Goal: Transaction & Acquisition: Purchase product/service

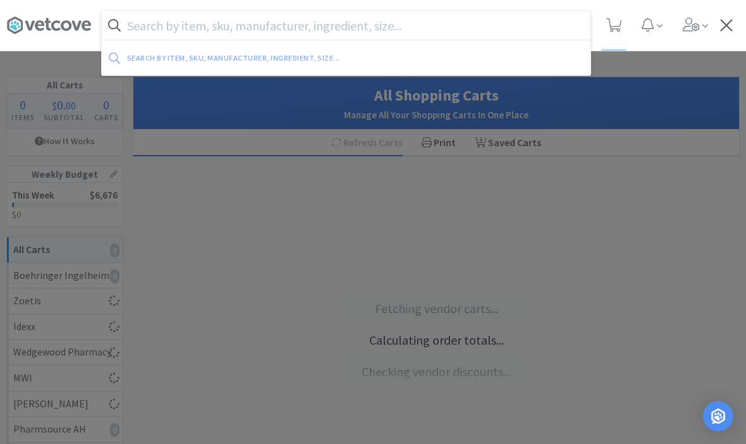
select select "1"
select select "5"
select select "1"
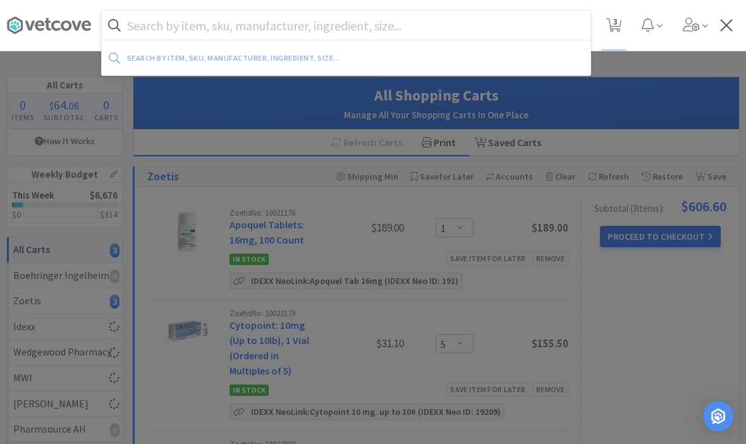
select select "7"
select select "1"
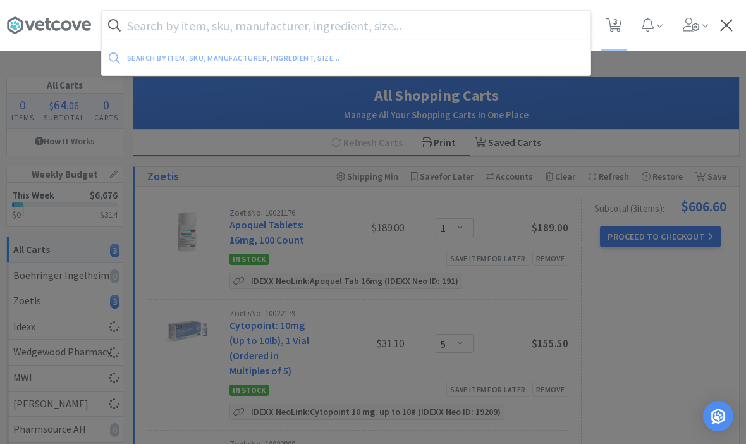
select select "1"
select select "5"
select select "1"
select select "2"
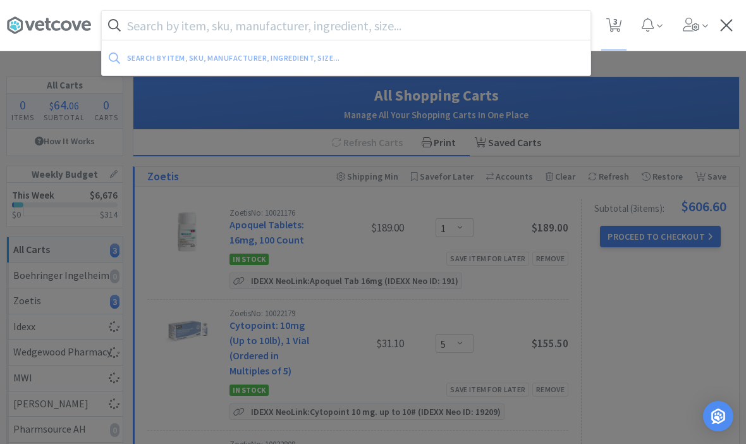
select select "1"
select select "3"
select select "1"
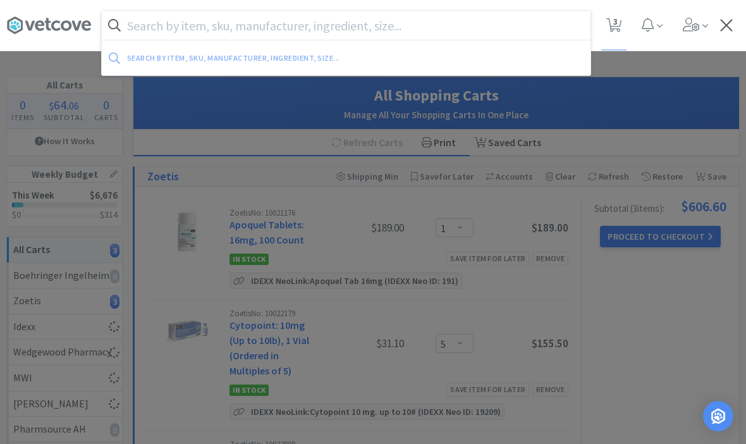
select select "20"
select select "1"
select select "3"
select select "1"
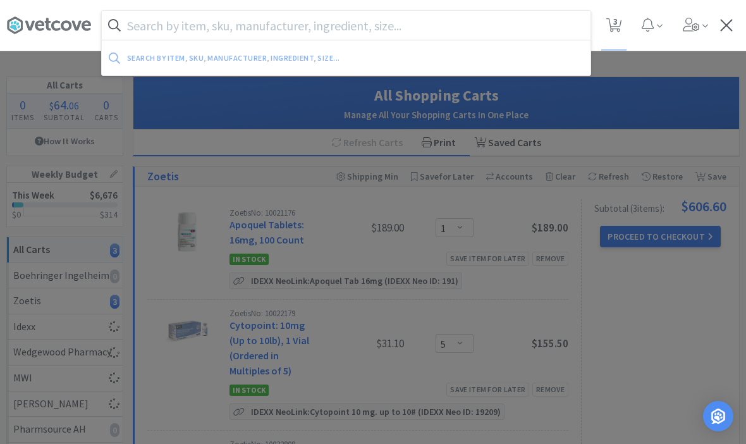
select select "4"
select select "2"
select select "1"
select select "2"
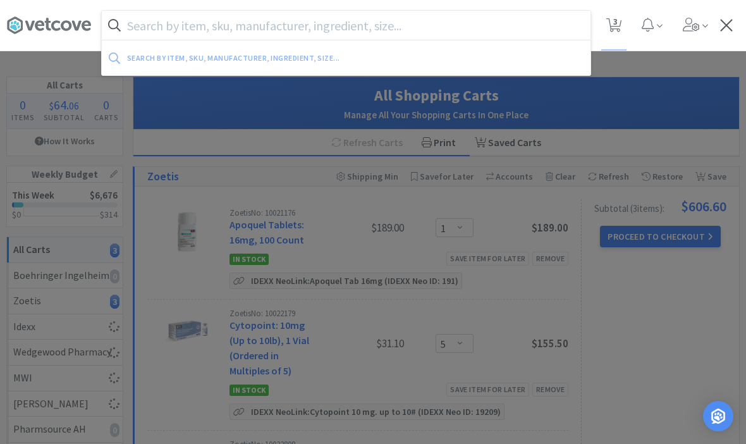
select select "1"
select select "3"
select select "2"
select select "3"
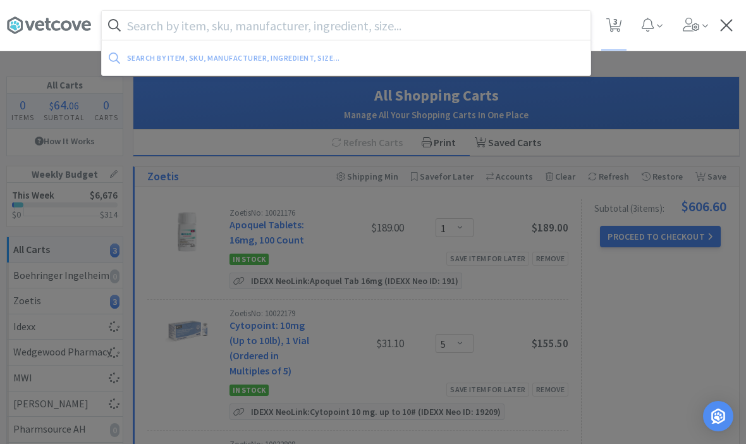
select select "2"
select select "1"
select select "3"
type input "2"
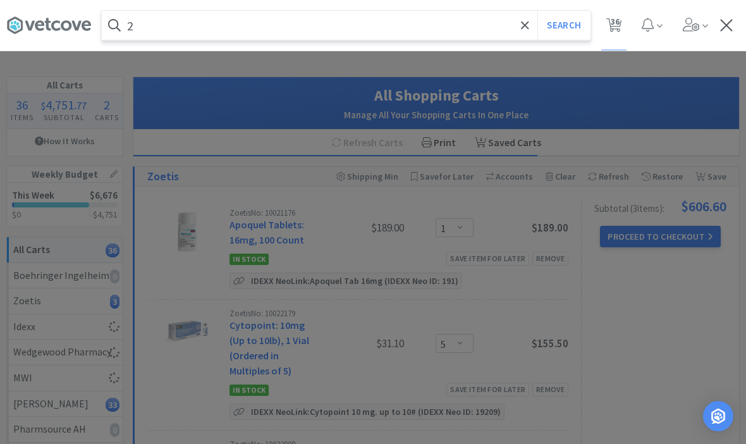
select select "3"
select select "5"
select select "1"
select select "3"
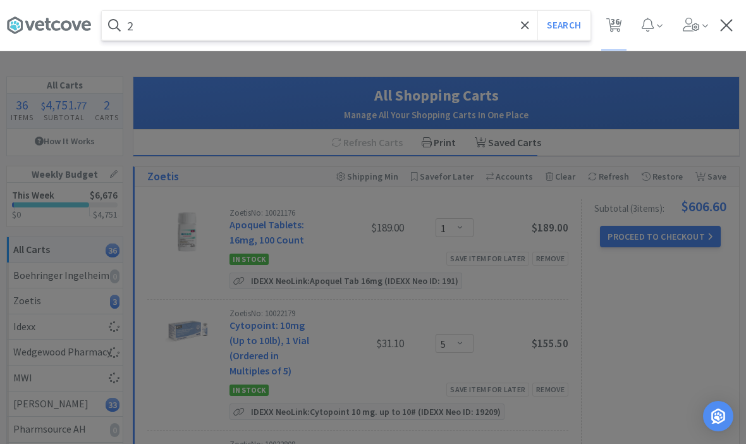
select select "1"
type input "25g winged"
click at [563, 25] on button "Search" at bounding box center [563, 25] width 52 height 29
select select "3"
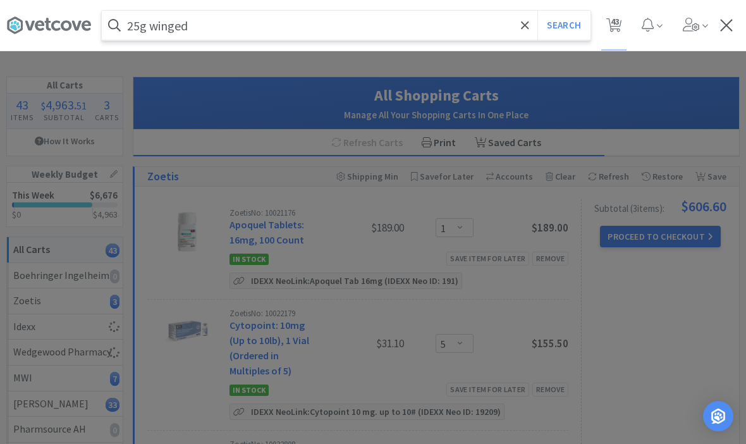
select select "3"
select select "5"
select select "1"
select select "3"
select select "1"
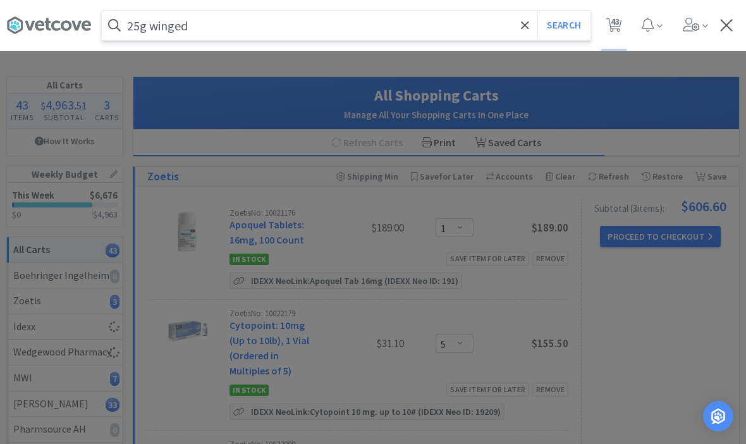
select select "1"
select select "7"
select select "1"
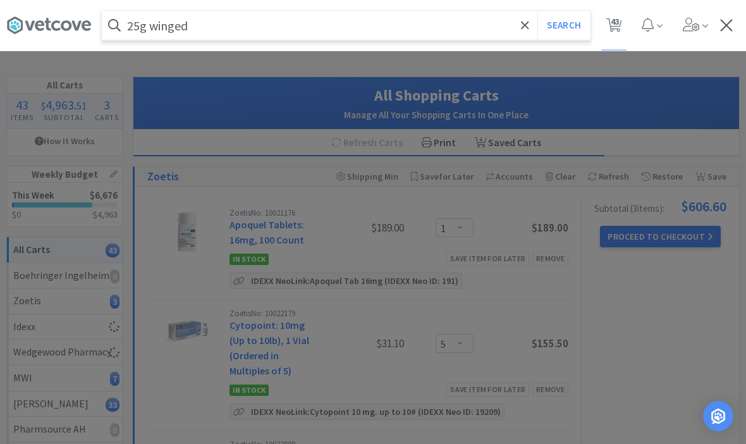
select select "1"
select select "5"
select select "1"
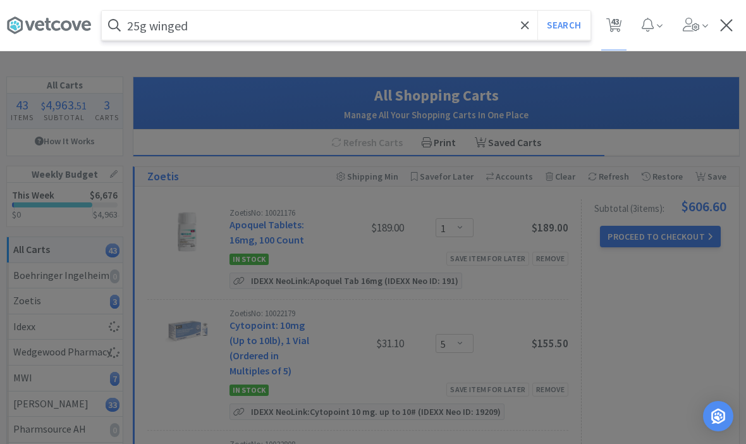
select select "2"
select select "1"
select select "3"
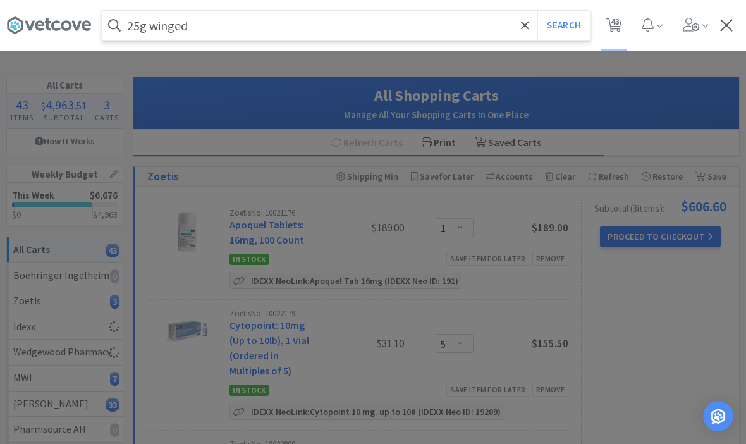
select select "1"
select select "20"
select select "1"
select select "3"
select select "1"
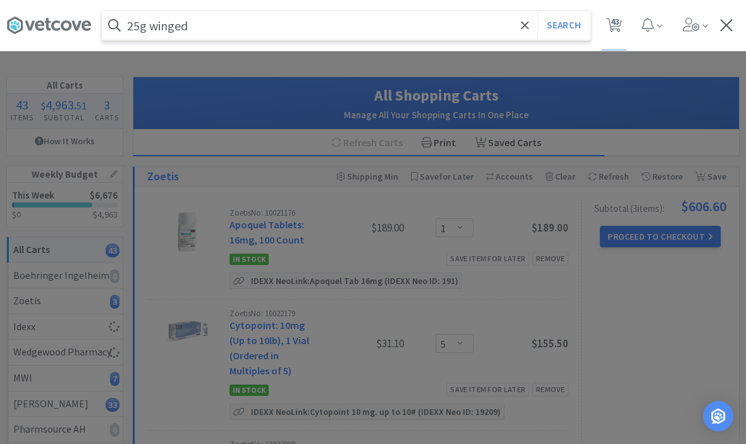
select select "1"
select select "4"
select select "2"
select select "1"
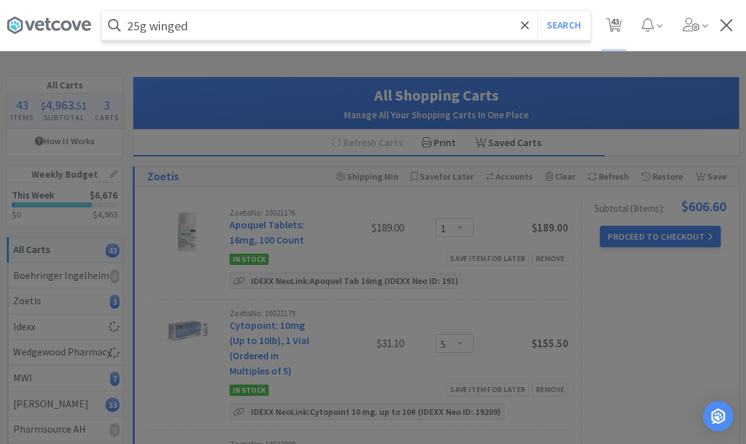
select select "2"
select select "1"
select select "3"
select select "2"
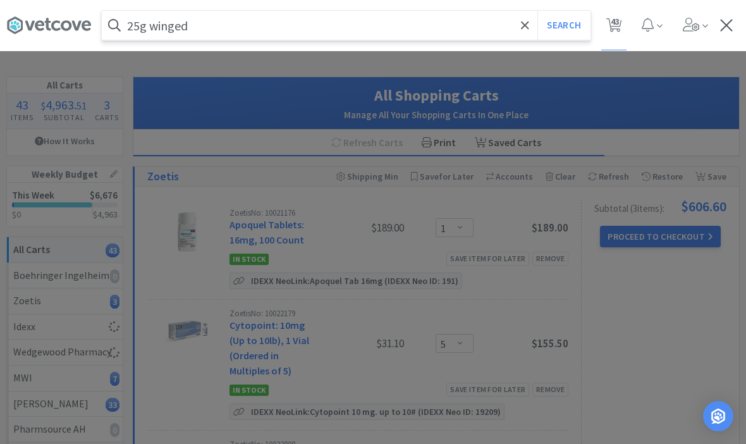
select select "3"
select select "2"
select select "1"
select select "3"
select select "1"
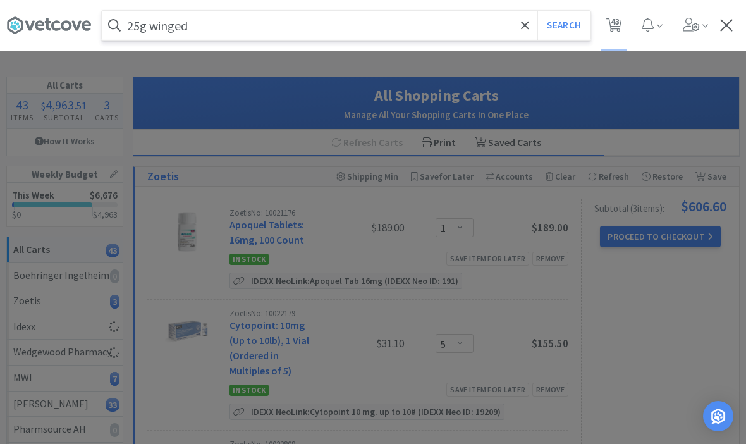
select select "5"
select select "1"
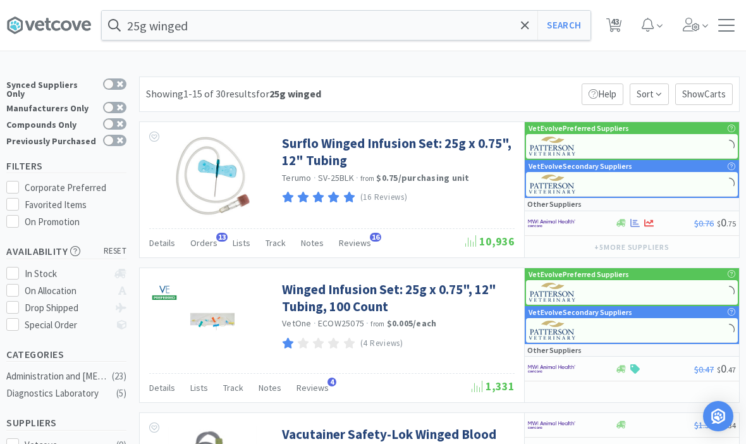
click at [389, 142] on link "Surflo Winged Infusion Set: 25g x 0.75", 12" Tubing" at bounding box center [396, 152] width 229 height 35
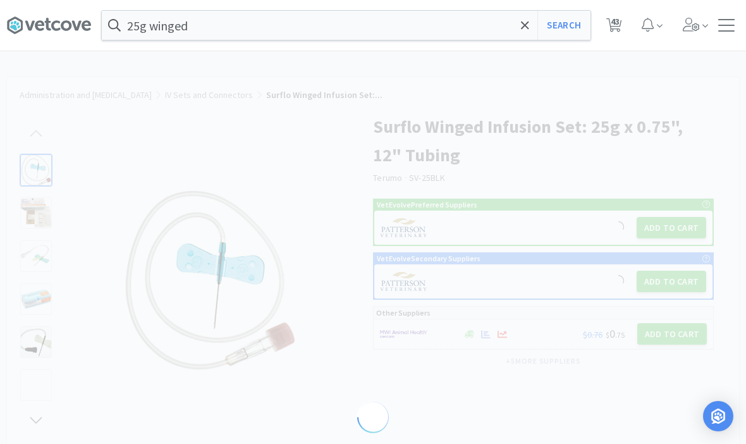
select select "137516"
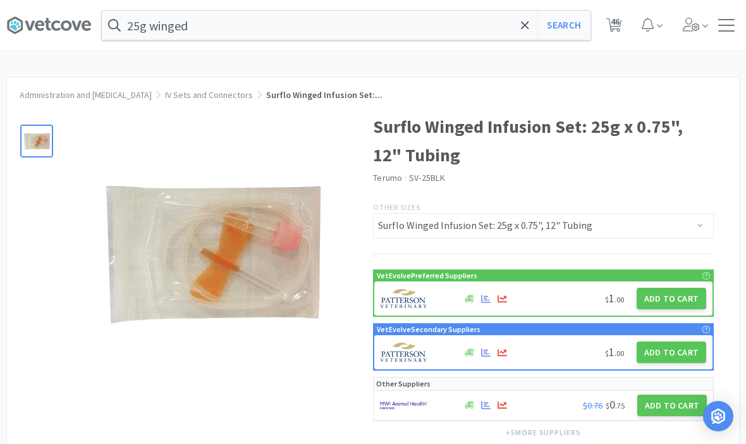
click at [659, 300] on button "Add to Cart" at bounding box center [671, 298] width 70 height 21
select select "1"
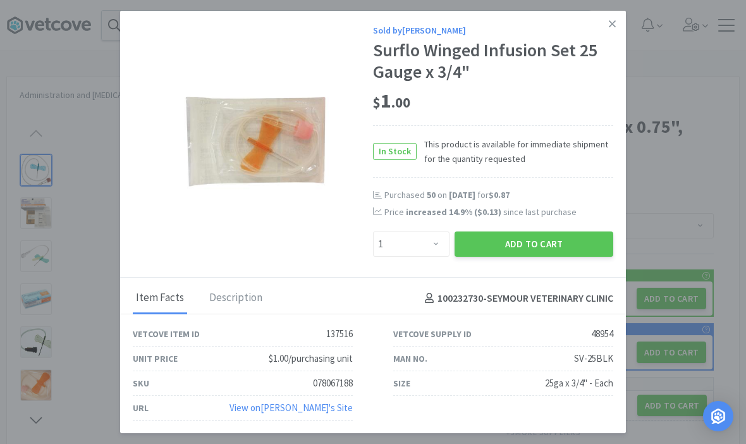
click at [549, 240] on button "Add to Cart" at bounding box center [533, 243] width 159 height 25
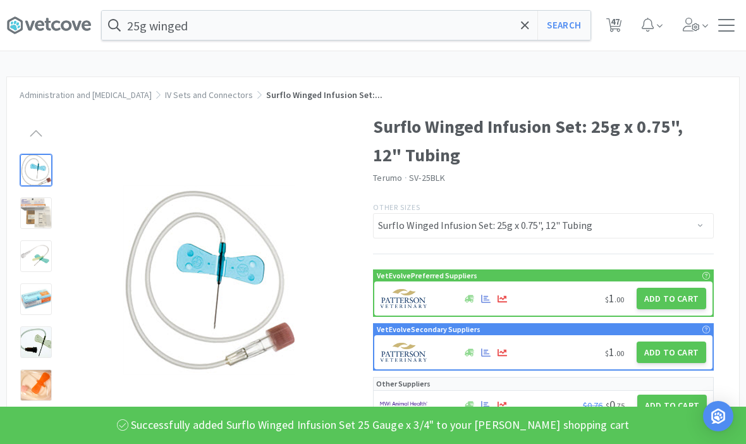
click at [518, 14] on span at bounding box center [525, 25] width 15 height 27
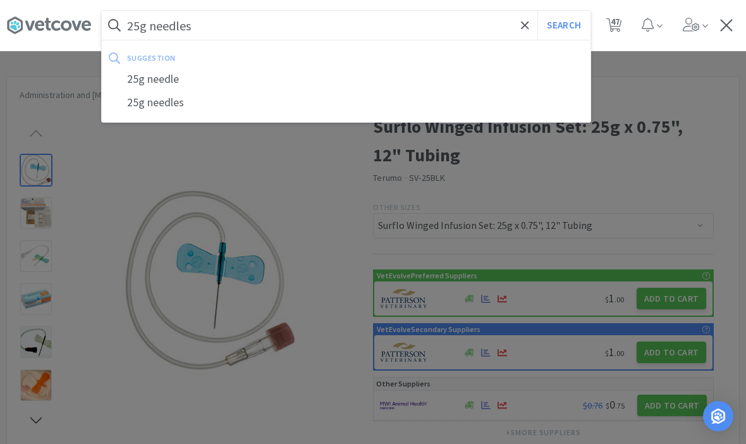
type input "25g needles"
click at [563, 25] on button "Search" at bounding box center [563, 25] width 52 height 29
select select "3"
select select "5"
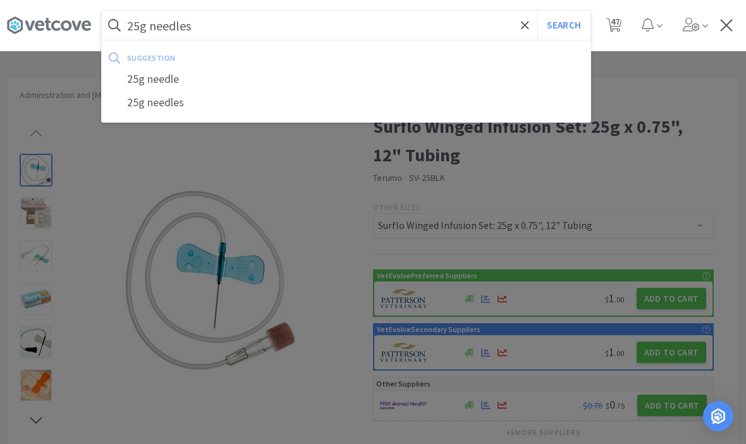
select select "1"
select select "3"
select select "1"
select select "7"
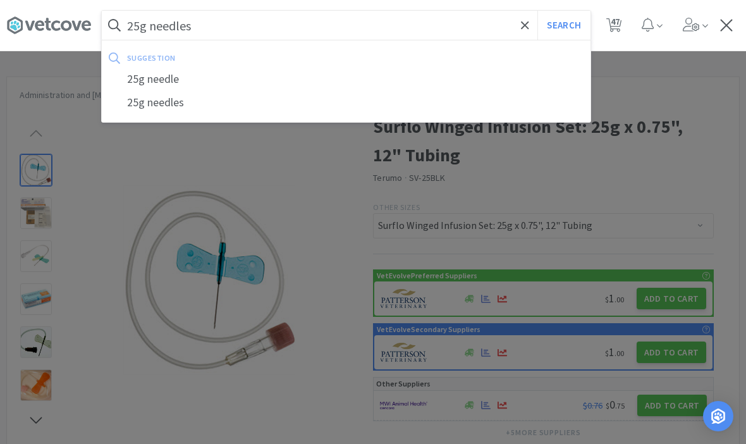
select select "1"
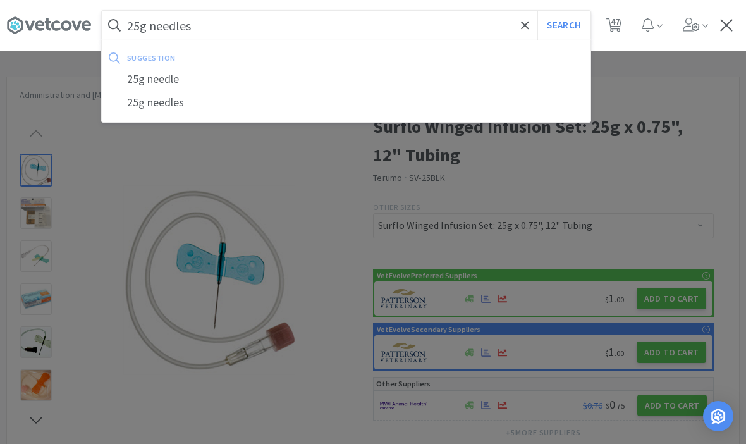
select select "1"
select select "5"
select select "1"
select select "2"
select select "1"
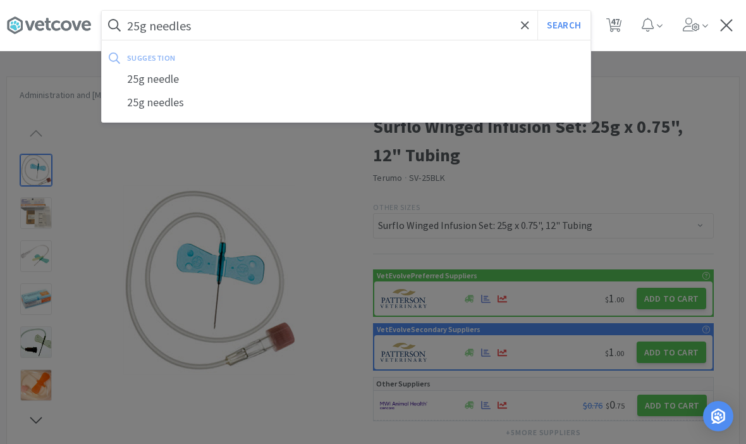
select select "1"
select select "3"
select select "1"
select select "20"
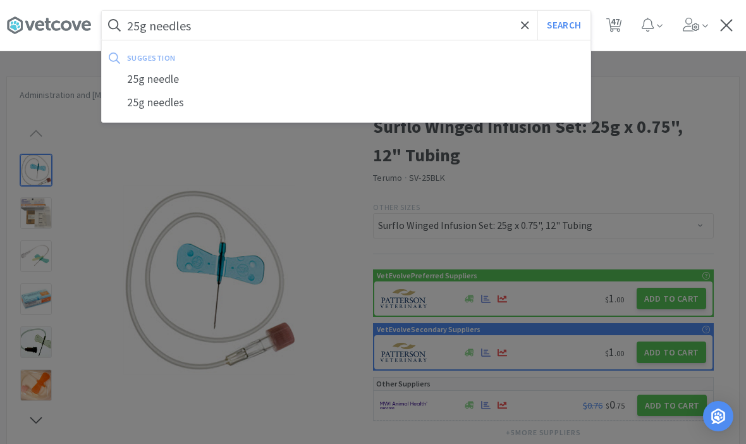
select select "1"
select select "3"
select select "1"
select select "4"
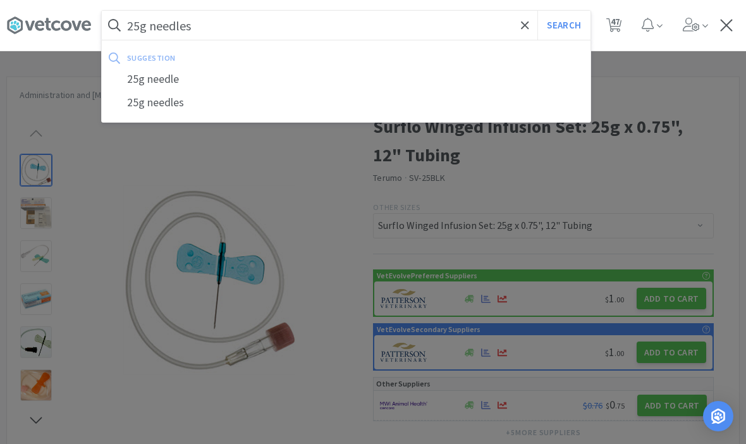
select select "4"
select select "2"
select select "1"
select select "2"
select select "1"
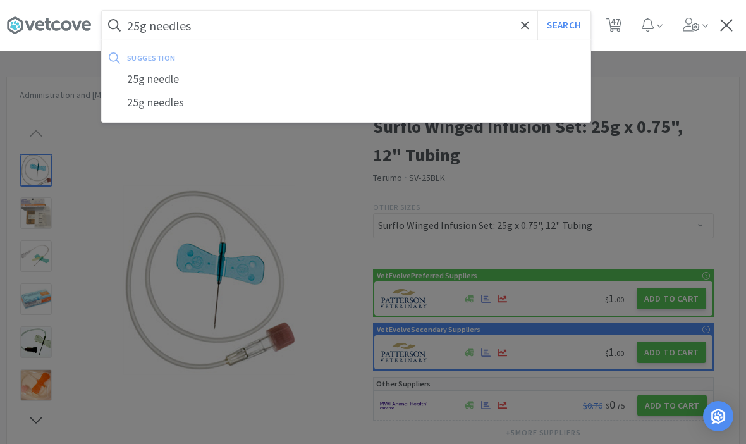
select select "1"
select select "3"
select select "2"
select select "3"
select select "1"
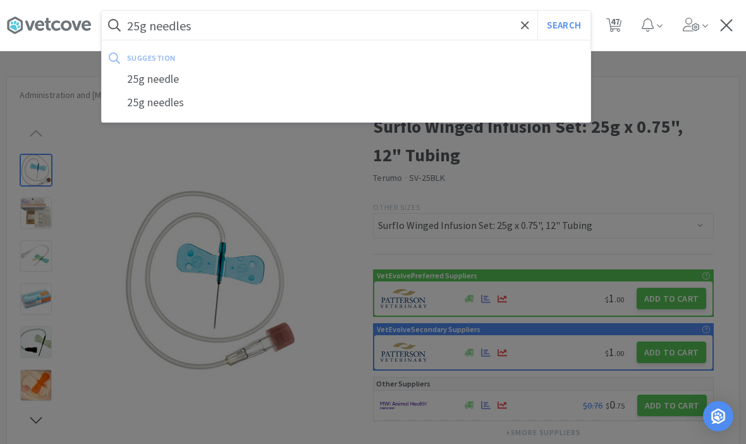
select select "2"
select select "1"
select select "3"
select select "1"
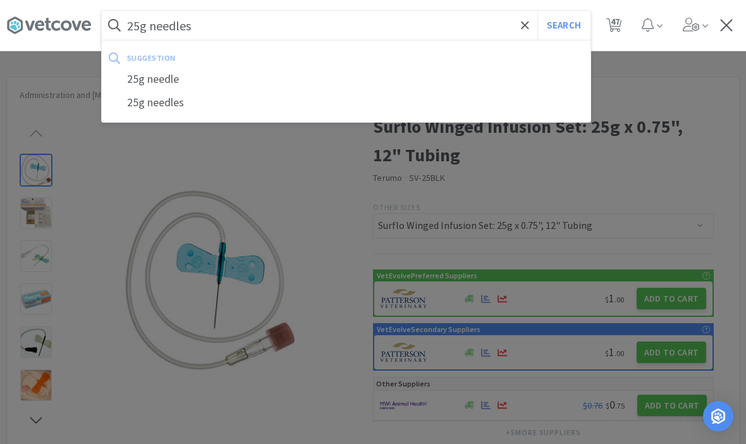
select select "1"
select select "5"
select select "1"
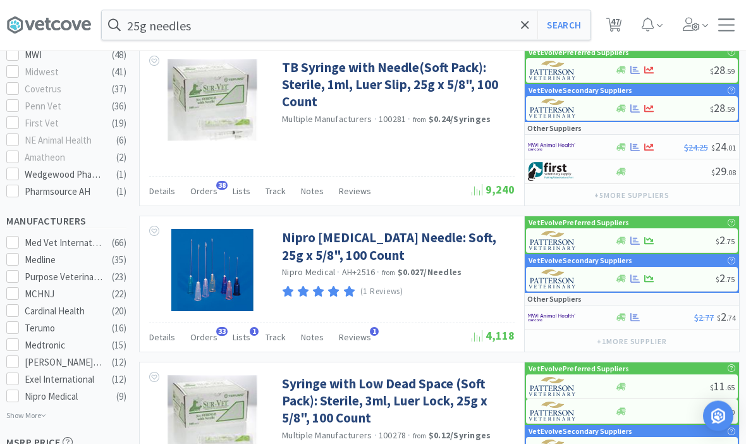
scroll to position [492, 0]
click at [336, 233] on link "Nipro [MEDICAL_DATA] Needle: Soft, 25g x 5/8", 100 Count" at bounding box center [396, 246] width 229 height 35
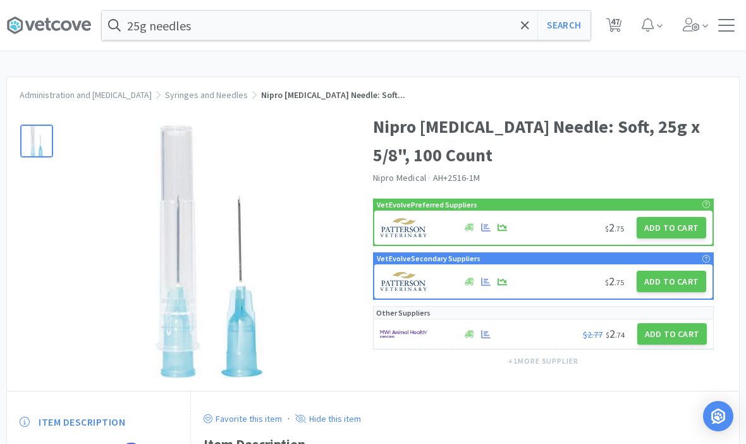
click at [651, 224] on button "Add to Cart" at bounding box center [671, 227] width 70 height 21
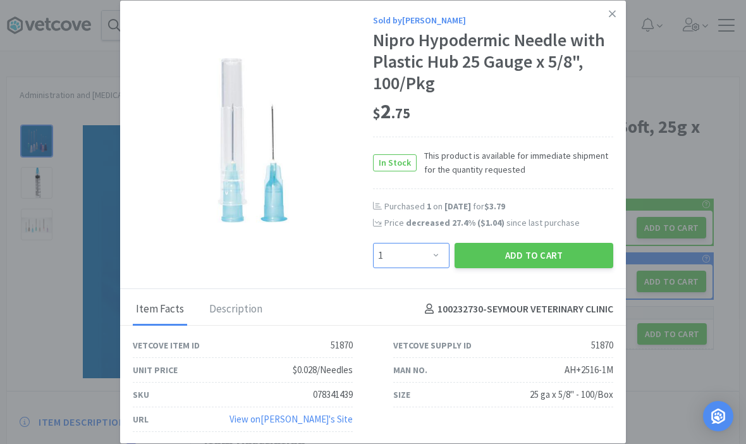
click at [423, 258] on select "Enter Quantity 1 2 3 4 5 6 7 8 9 10 11 12 13 14 15 16 17 18 19 20 Enter Quantity" at bounding box center [411, 255] width 76 height 25
select select "2"
click at [546, 251] on button "Add to Cart" at bounding box center [533, 255] width 159 height 25
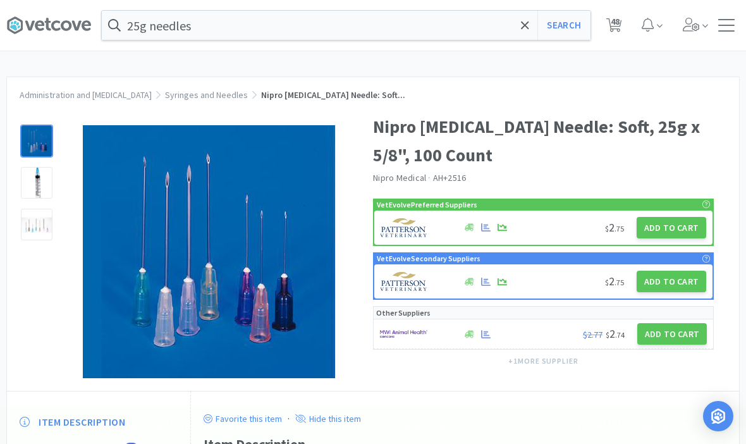
click at [624, 23] on span "48" at bounding box center [614, 25] width 26 height 51
select select "1"
select select "5"
select select "1"
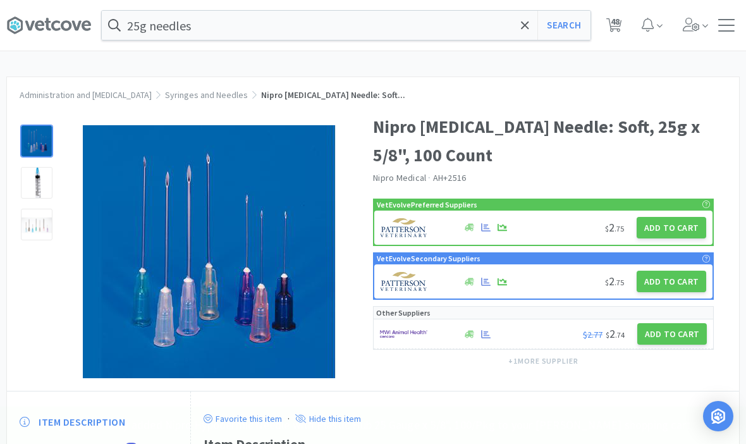
select select "1"
select select "3"
select select "5"
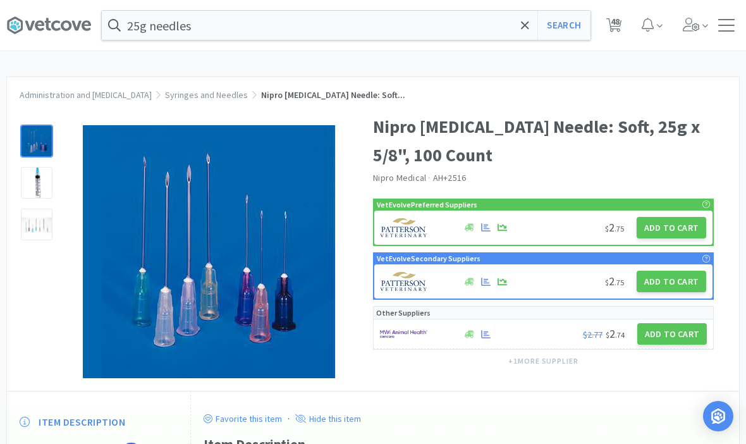
select select "1"
select select "3"
select select "1"
select select "7"
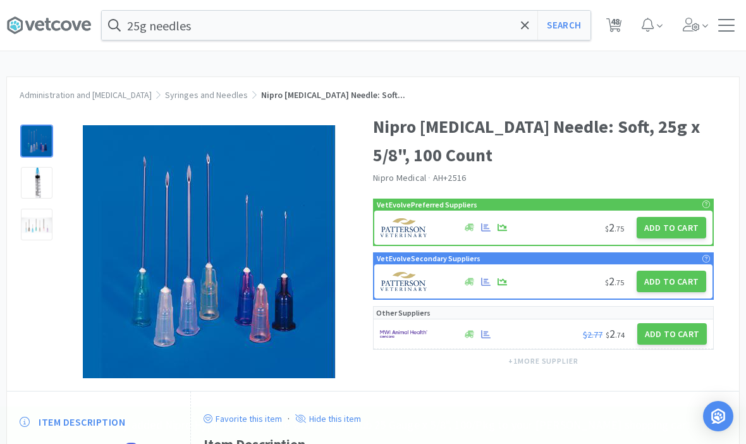
select select "1"
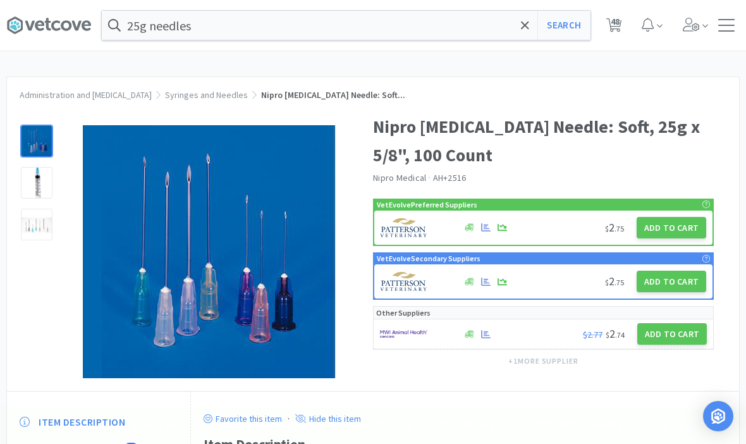
select select "1"
select select "5"
select select "1"
select select "2"
select select "1"
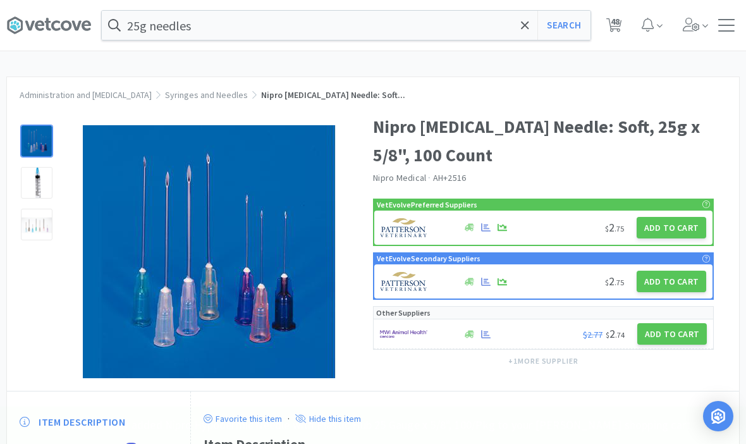
select select "1"
select select "3"
select select "1"
select select "20"
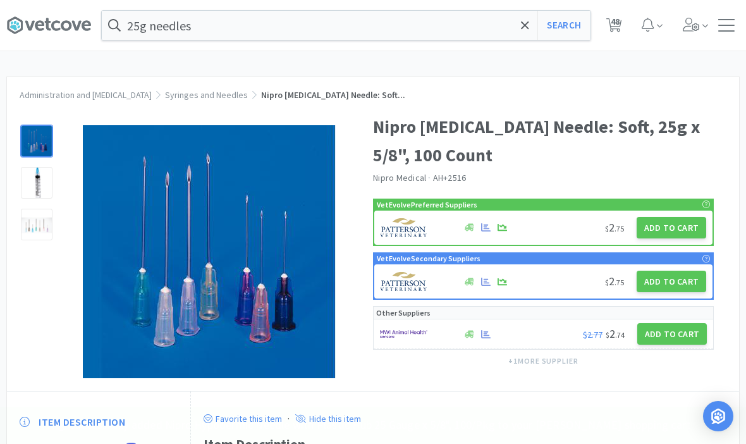
select select "1"
select select "3"
select select "1"
select select "4"
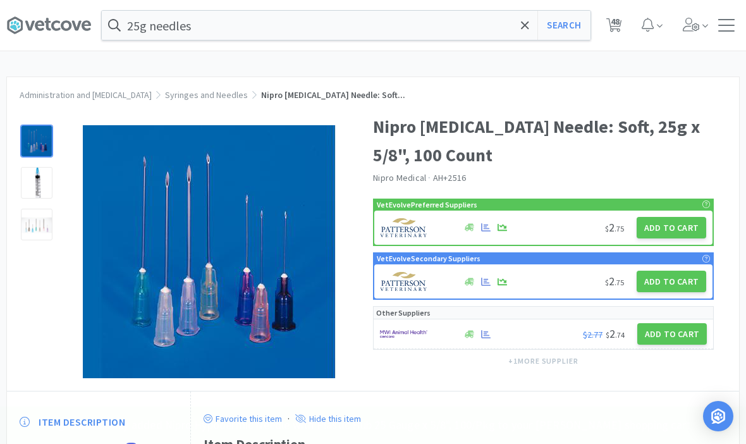
select select "4"
select select "2"
select select "1"
select select "2"
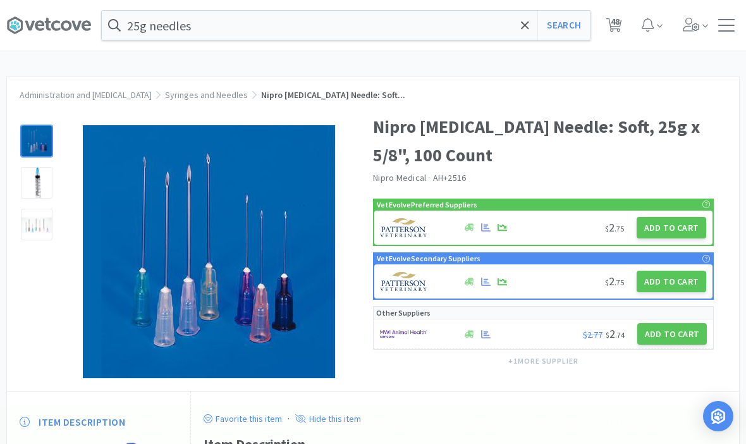
select select "1"
select select "3"
select select "2"
select select "3"
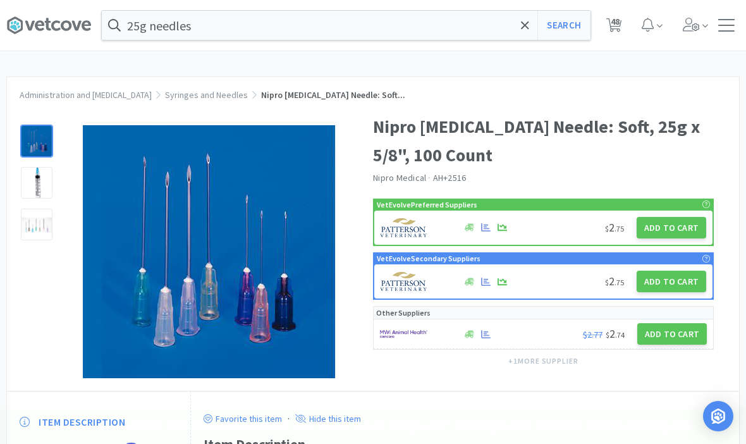
select select "1"
select select "2"
select select "1"
select select "3"
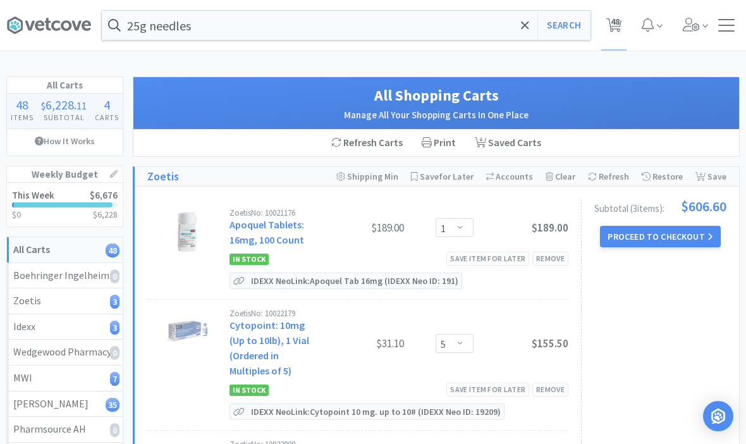
click at [526, 30] on icon at bounding box center [525, 25] width 8 height 13
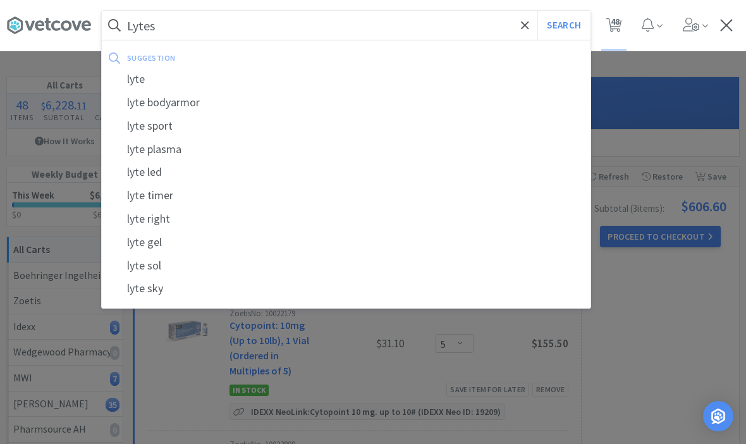
type input "Lytes"
click at [563, 25] on button "Search" at bounding box center [563, 25] width 52 height 29
select select "3"
select select "5"
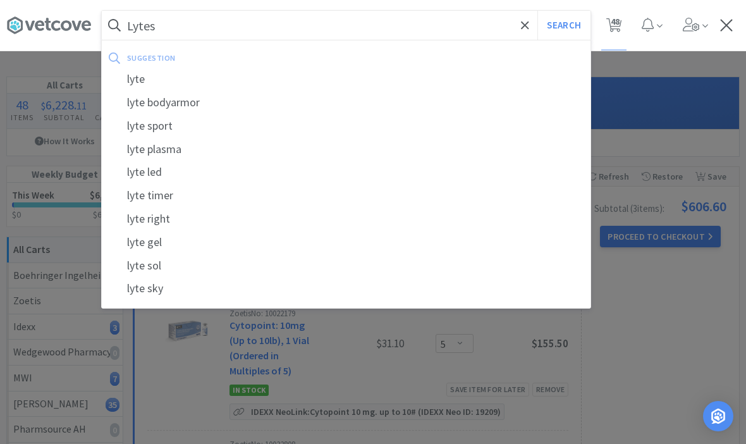
select select "1"
select select "3"
select select "1"
select select "7"
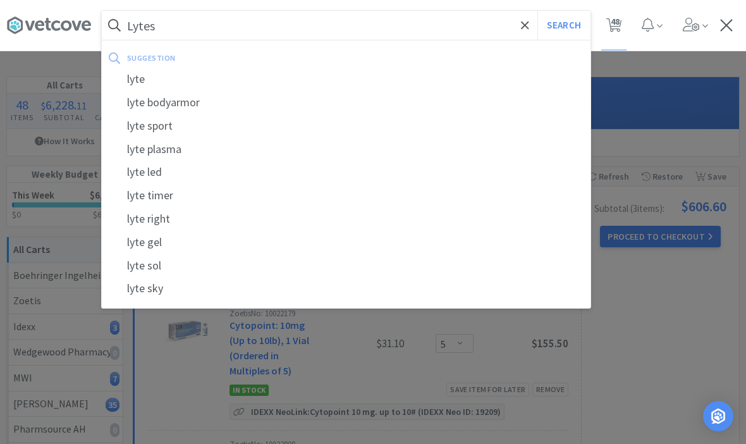
select select "1"
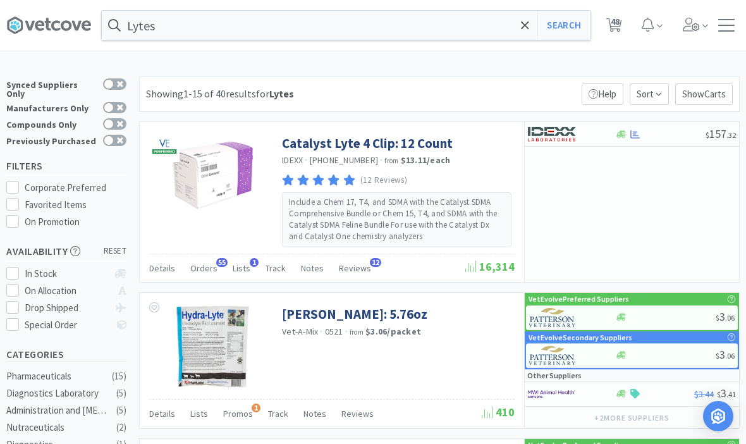
click at [326, 146] on link "Catalyst Lyte 4 Clip: 12 Count" at bounding box center [367, 143] width 171 height 17
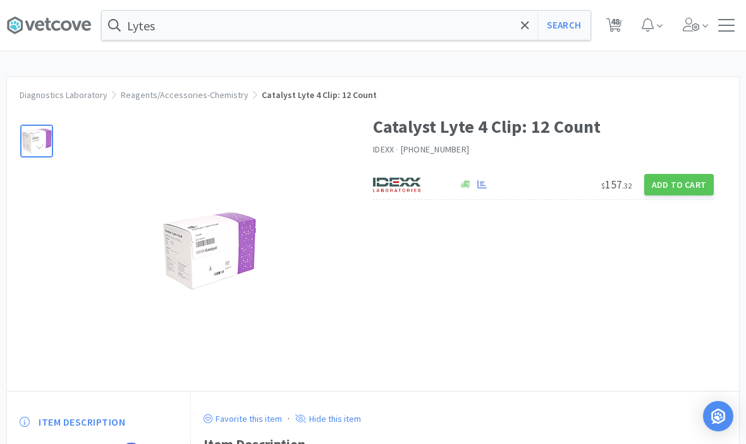
click at [676, 185] on button "Add to Cart" at bounding box center [679, 184] width 70 height 21
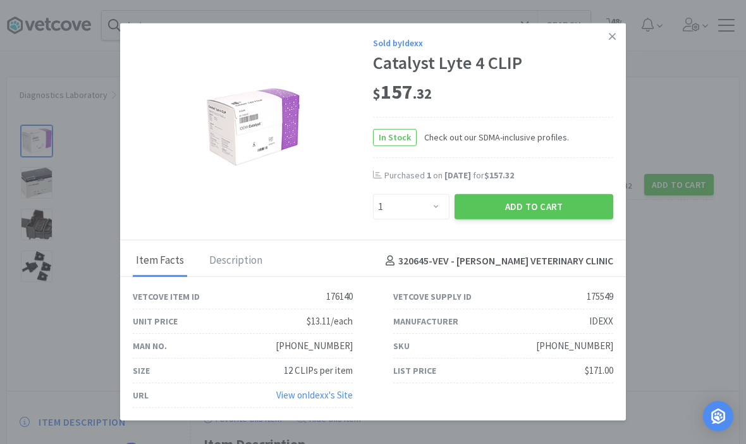
click at [539, 204] on button "Add to Cart" at bounding box center [533, 206] width 159 height 25
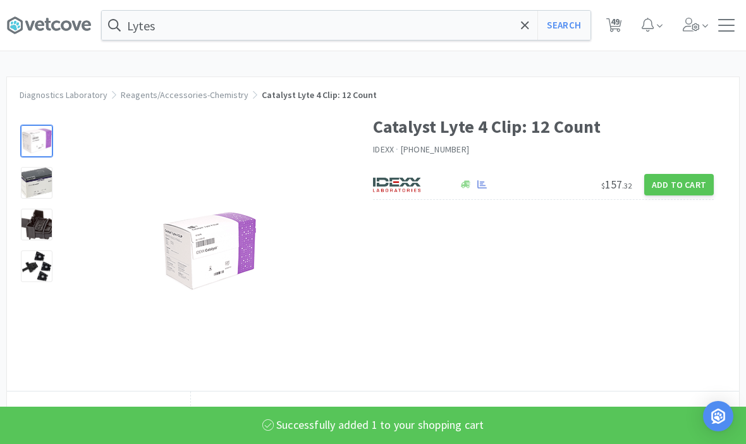
click at [610, 27] on icon at bounding box center [614, 25] width 16 height 14
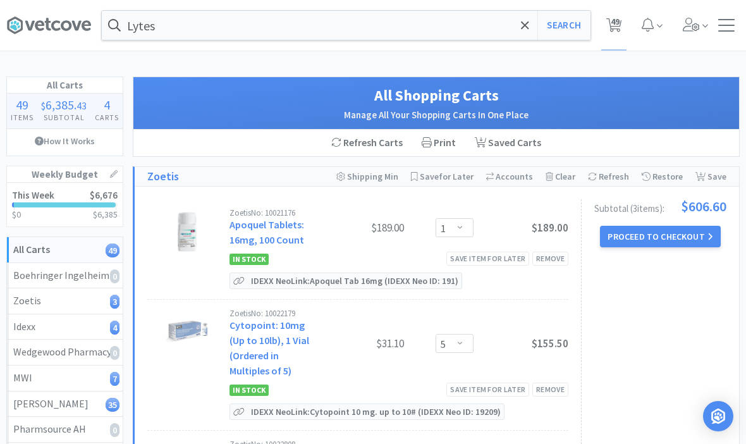
click at [726, 32] on div "Lytes Search Orders Shopping Discuss Discuss 49 49" at bounding box center [372, 25] width 733 height 51
click at [726, 22] on div at bounding box center [726, 25] width 16 height 13
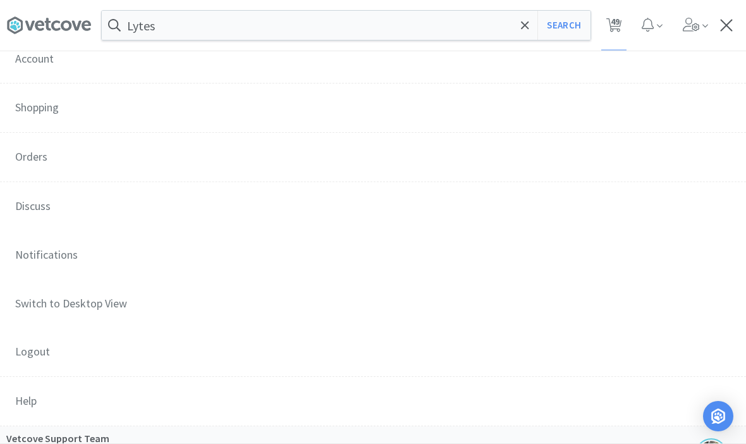
scroll to position [181, 0]
click at [30, 154] on span "Orders" at bounding box center [373, 156] width 746 height 50
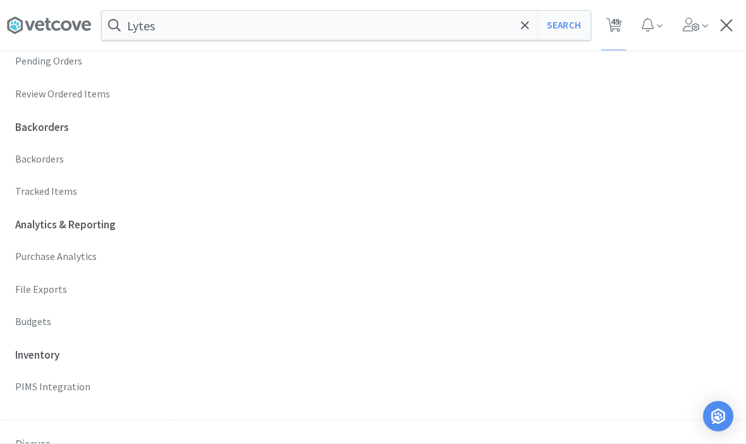
scroll to position [425, 0]
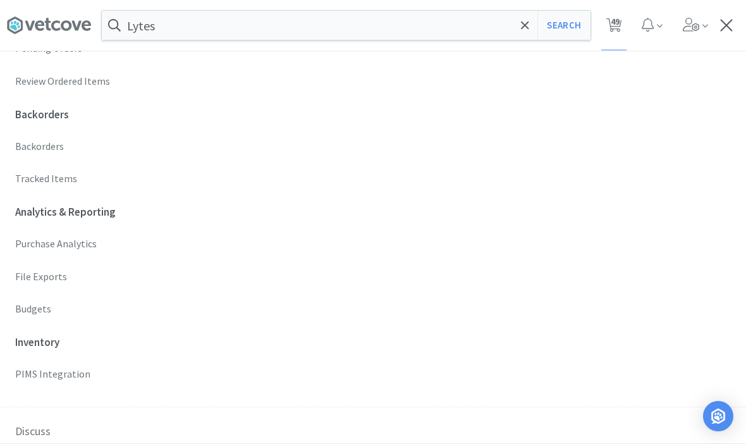
click at [26, 304] on p "Budgets" at bounding box center [372, 309] width 715 height 16
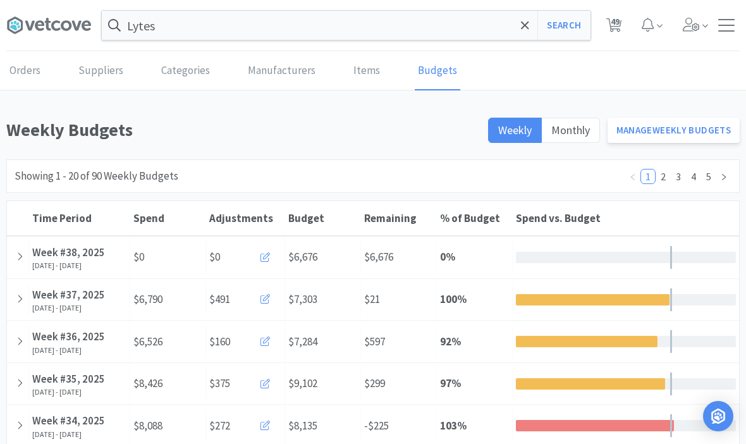
click at [263, 262] on span at bounding box center [264, 257] width 9 height 12
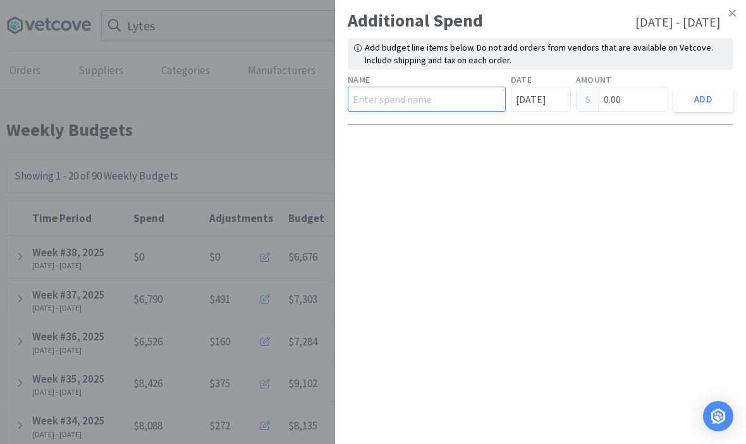
click at [413, 111] on input "text" at bounding box center [427, 99] width 158 height 25
click at [620, 97] on input "0.00" at bounding box center [622, 99] width 92 height 24
click at [455, 104] on input "67.61" at bounding box center [427, 99] width 158 height 25
click at [703, 102] on button "Add" at bounding box center [703, 99] width 60 height 25
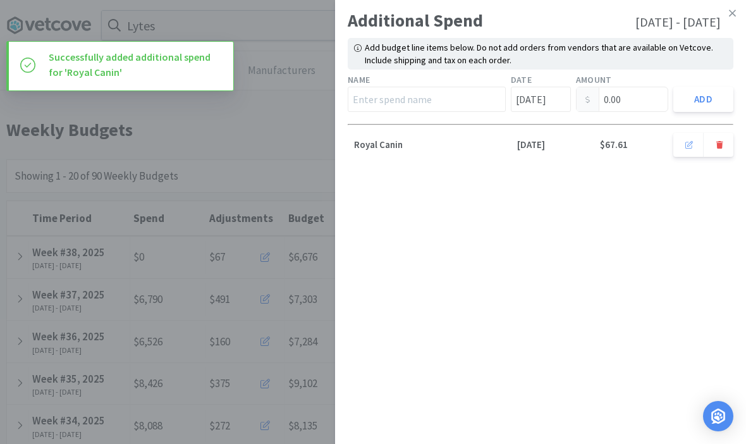
click at [739, 6] on link at bounding box center [732, 13] width 22 height 27
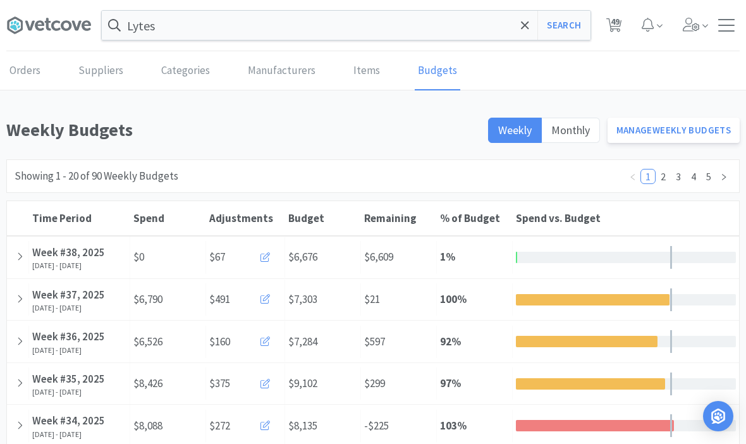
click at [606, 34] on span "49" at bounding box center [614, 25] width 26 height 51
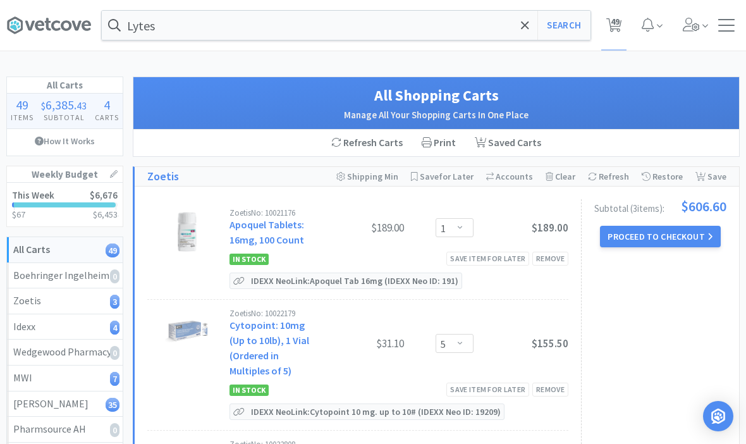
click at [625, 15] on span "49" at bounding box center [614, 25] width 26 height 51
click at [47, 21] on icon at bounding box center [48, 24] width 6 height 13
